Goal: Transaction & Acquisition: Purchase product/service

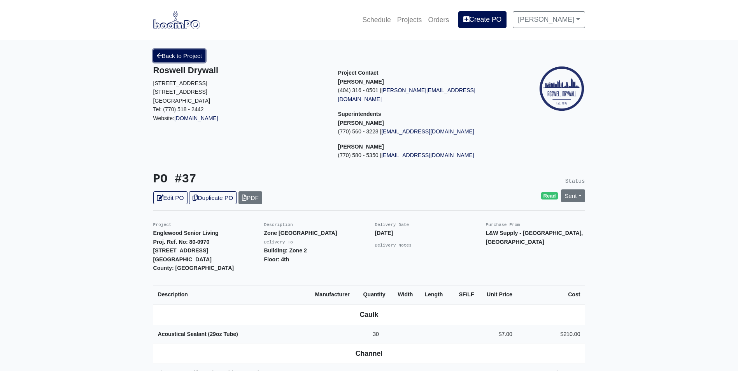
click at [194, 49] on link "Back to Project" at bounding box center [179, 55] width 52 height 13
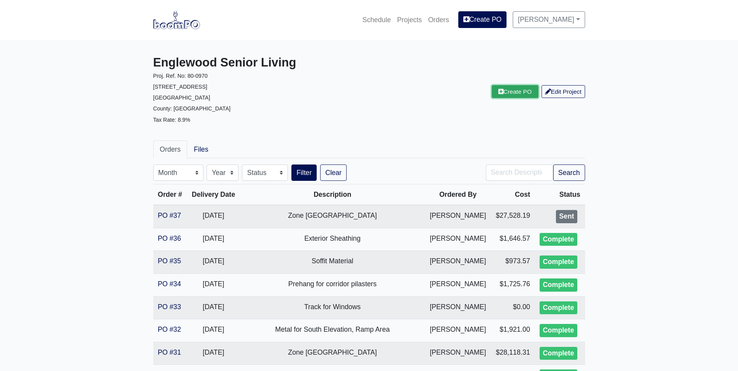
click at [504, 93] on link "Create PO" at bounding box center [515, 91] width 47 height 13
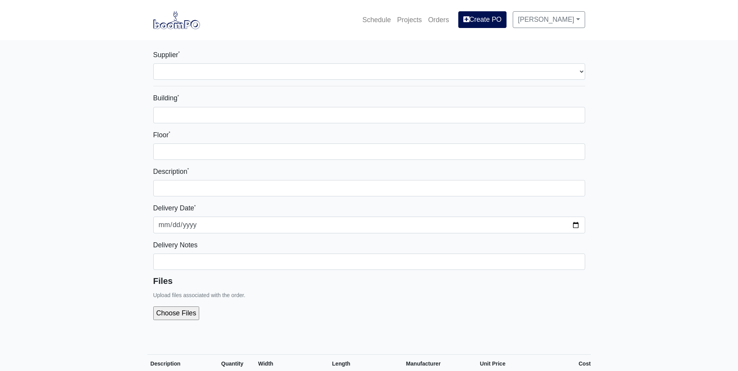
select select
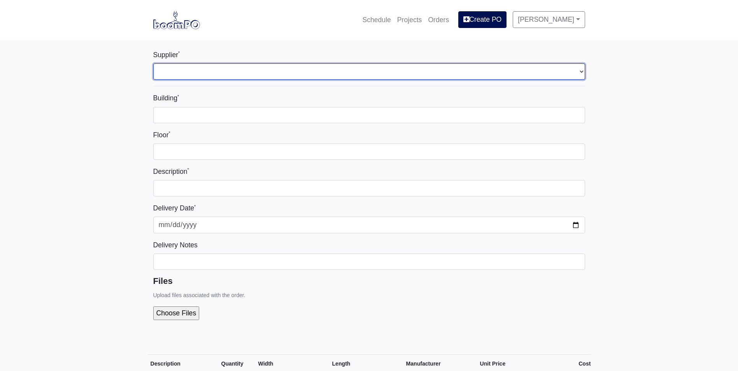
click at [179, 74] on select "Select one... L&W Supply - Mableton, GA" at bounding box center [369, 71] width 432 height 16
select select "1"
click at [153, 63] on select "Select one... L&W Supply - Mableton, GA" at bounding box center [369, 71] width 432 height 16
select select
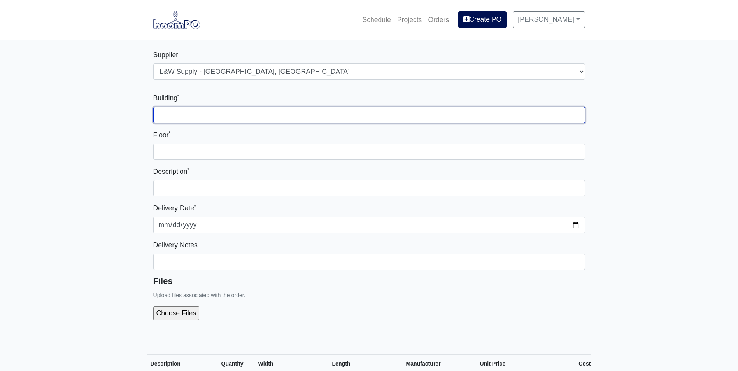
click at [173, 115] on input "Building *" at bounding box center [369, 115] width 432 height 16
type input "Zone 1"
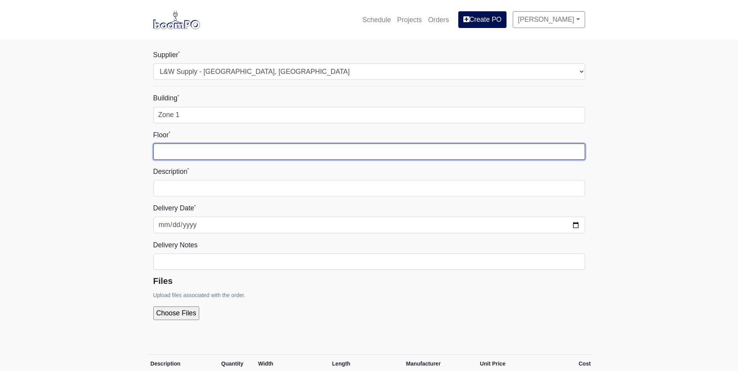
click at [176, 147] on input "Floor *" at bounding box center [369, 151] width 432 height 16
type input "1st"
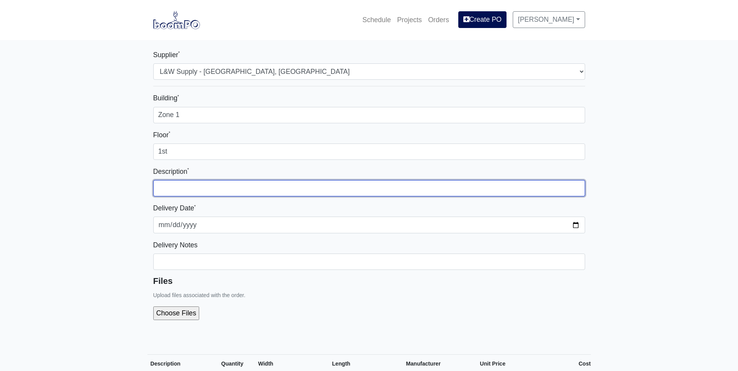
click at [173, 190] on input "text" at bounding box center [369, 188] width 432 height 16
type input "n"
type input "North Side Metal"
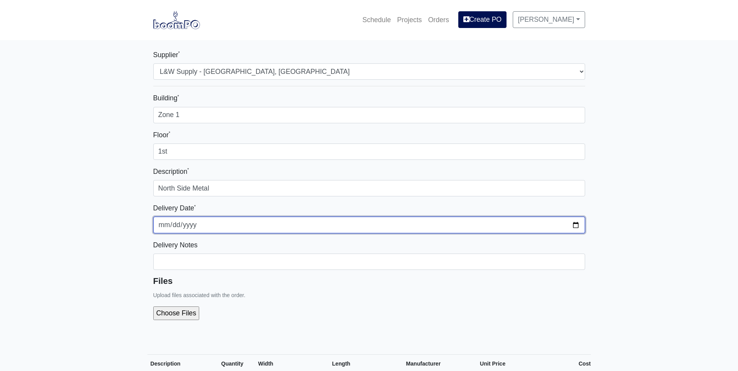
click at [575, 222] on input "2025-10-06" at bounding box center [369, 225] width 432 height 16
click at [576, 226] on input "2025-10-07" at bounding box center [369, 225] width 432 height 16
click at [572, 225] on input "2025-10-13" at bounding box center [369, 225] width 432 height 16
type input "2025-10-07"
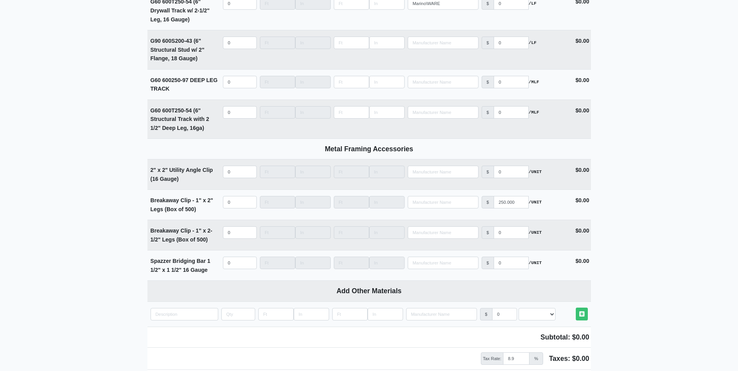
scroll to position [2216, 0]
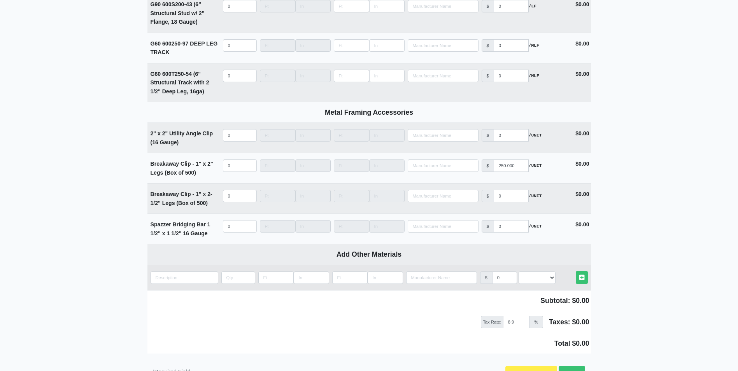
click at [164, 288] on td "Add Custom Material" at bounding box center [184, 277] width 74 height 25
click at [163, 278] on input "quantity" at bounding box center [184, 277] width 68 height 12
type input "2"
select select
type input "2""
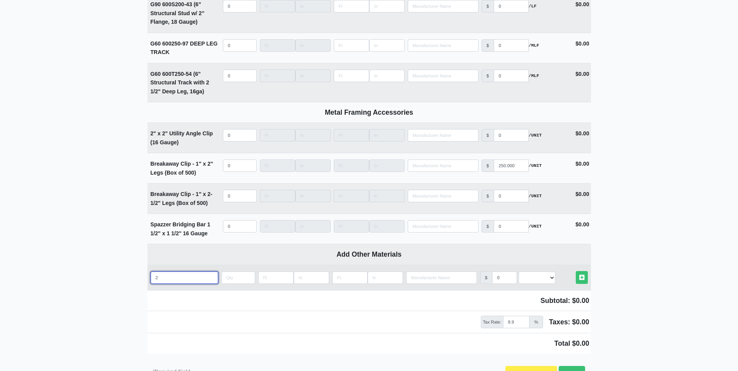
select select
type input "2"x"
select select
type input "2"x2"
select select
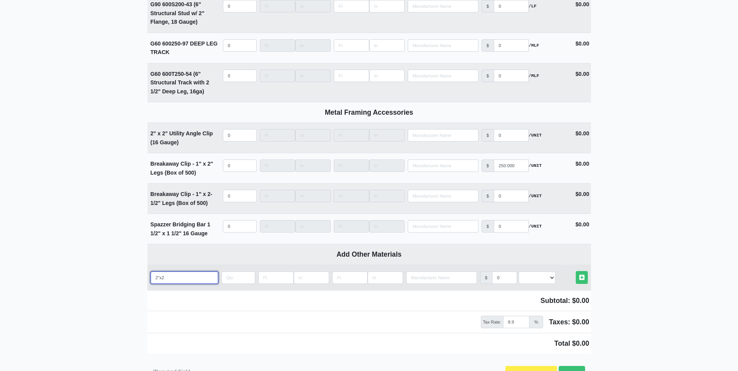
type input "2"x2""
select select
type input "2"x2""
select select
type input "2"x2" A"
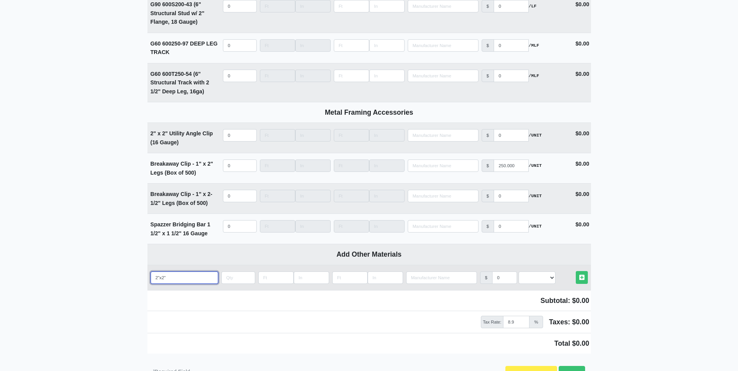
select select
type input "2"x2" An"
select select
type input "2"x2" Ang"
select select
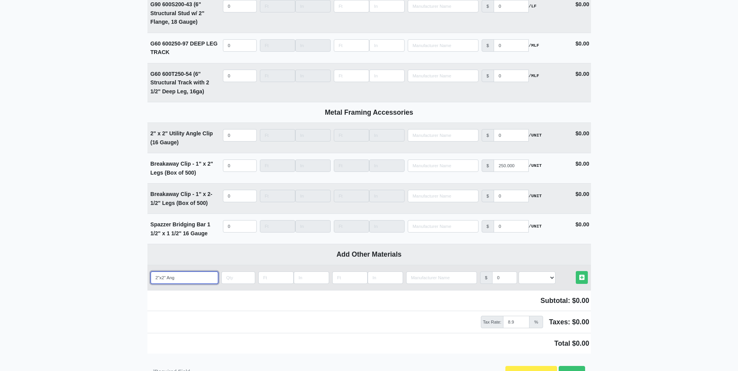
type input "2"x2" Angl"
select select
type input "2"x2" Angle"
select select
type input "2"x2" Angle"
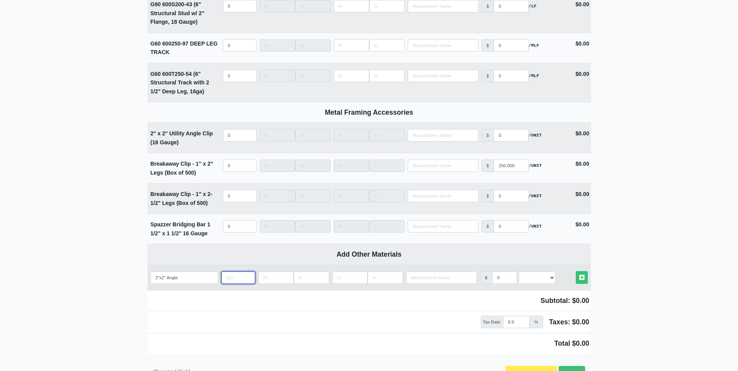
type input "3"
select select
type input "30"
select select
type input "30"
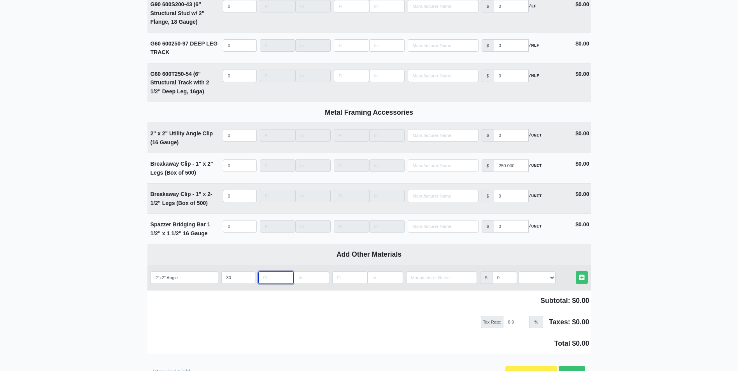
type input "1"
select select
type input "10"
select select
type input "10"
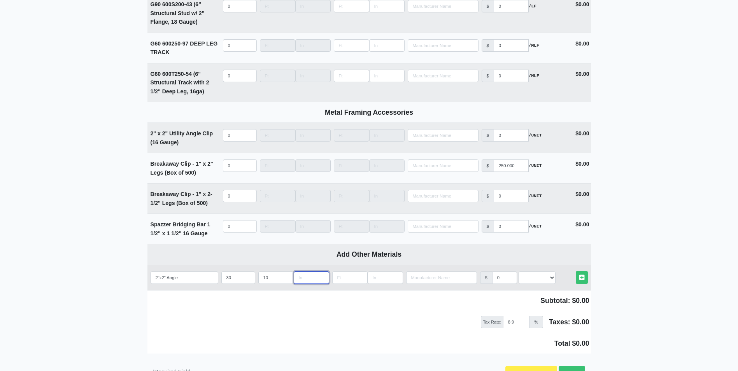
type input "0"
select select
type input "0"
select select "4"
click at [184, 280] on input "2"x2" Angle" at bounding box center [184, 277] width 68 height 12
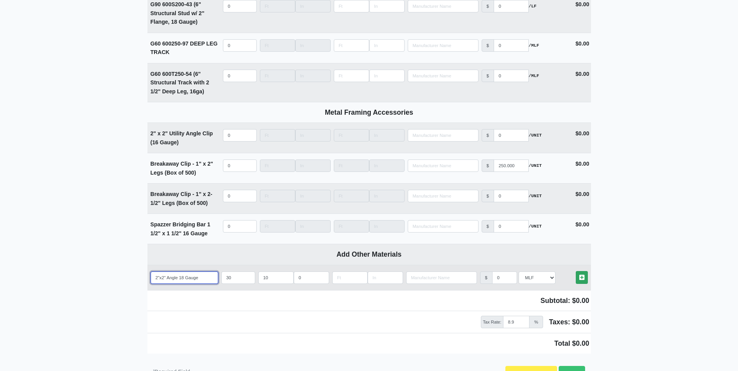
type input "2"x2" Angle 18 Gauge"
click at [584, 281] on link "Other Materials" at bounding box center [582, 277] width 12 height 13
type input "2025-10-06"
select select
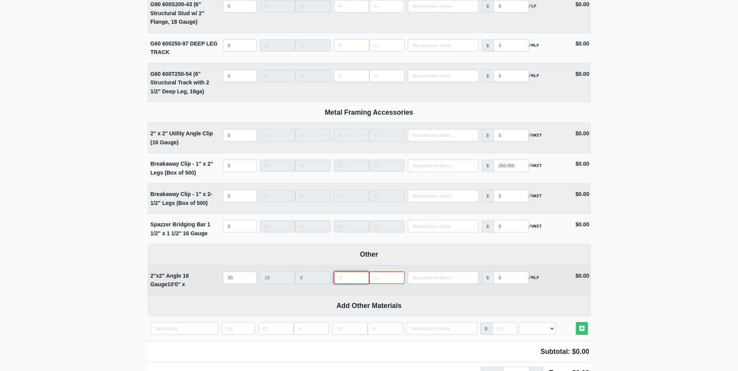
click at [357, 283] on input "Length" at bounding box center [351, 277] width 35 height 12
type input "1"
type input "0"
type input "2"
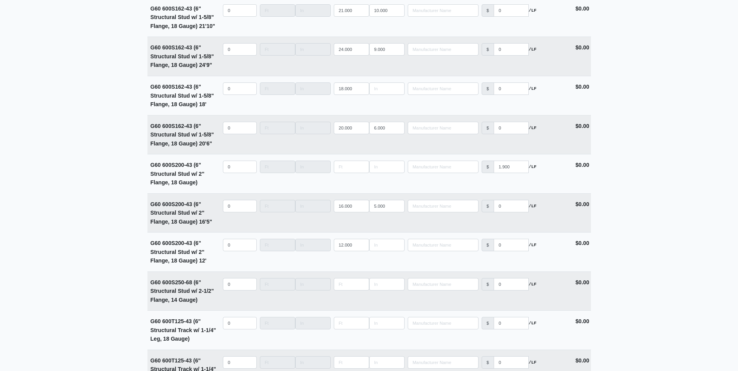
scroll to position [1743, 0]
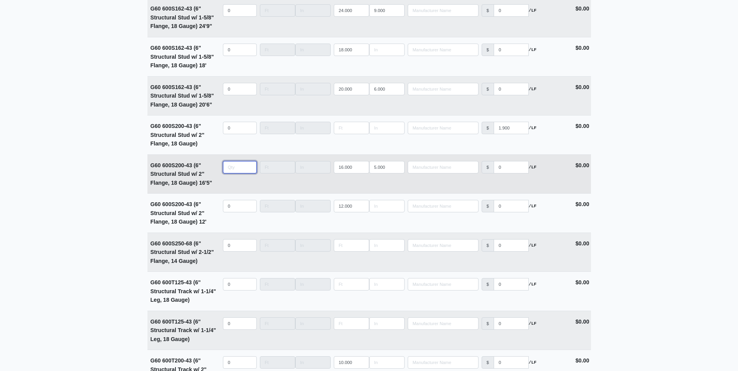
select select
click at [229, 171] on input "quantity" at bounding box center [240, 167] width 34 height 12
type input "16"
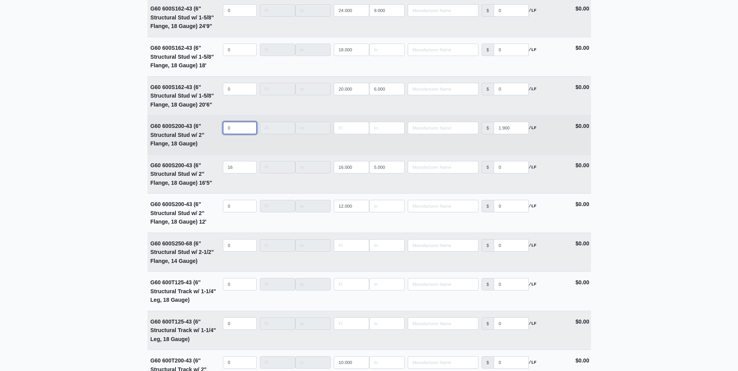
select select
click at [224, 130] on input "quantity" at bounding box center [240, 128] width 34 height 12
drag, startPoint x: 240, startPoint y: 130, endPoint x: 206, endPoint y: 129, distance: 34.6
click at [206, 129] on tr "G60 600S200-43 (6" Structural Stud w/ 2" Flange, 18 Gauge) Qty 24 Width Length …" at bounding box center [368, 134] width 443 height 39
type input "0"
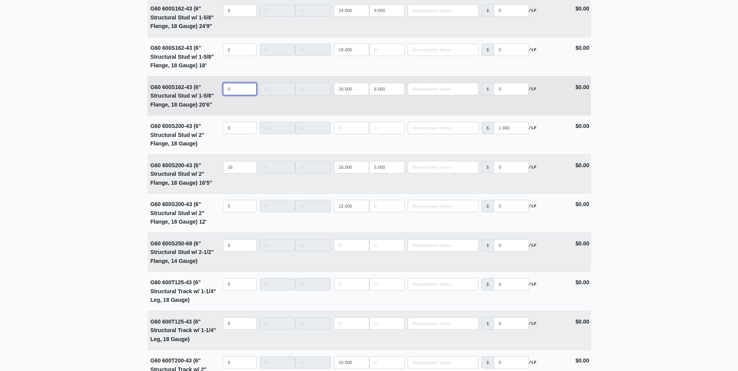
select select
click at [232, 91] on input "quantity" at bounding box center [240, 89] width 34 height 12
type input "24"
type input "5"
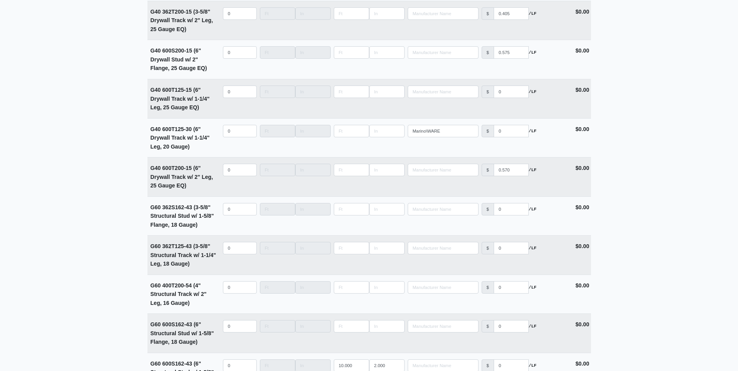
scroll to position [1276, 0]
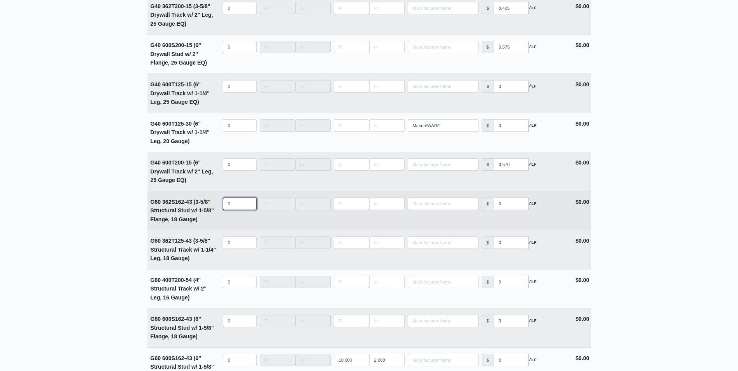
select select
click at [229, 205] on input "quantity" at bounding box center [240, 204] width 34 height 12
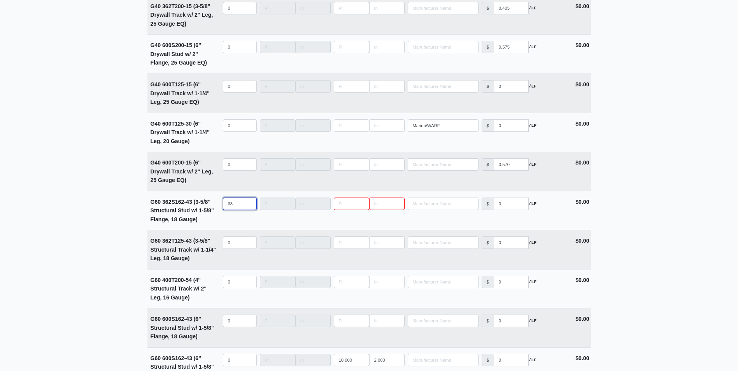
type input "68"
type input "12"
type input "0"
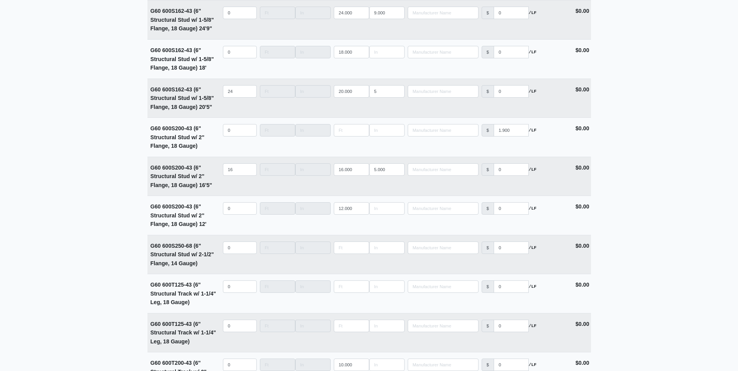
scroll to position [1704, 0]
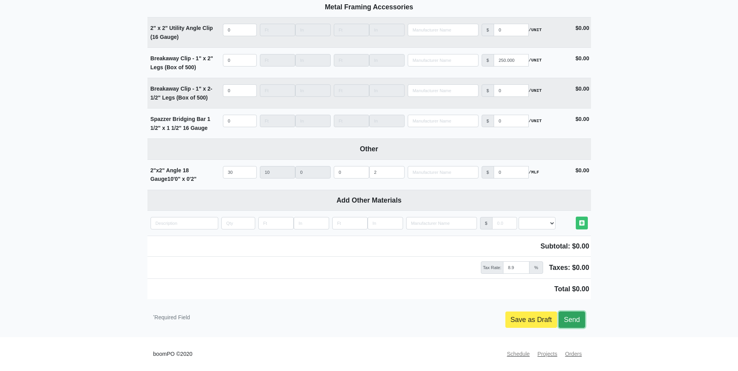
click at [571, 323] on link "Send" at bounding box center [571, 319] width 26 height 16
